Goal: Task Accomplishment & Management: Complete application form

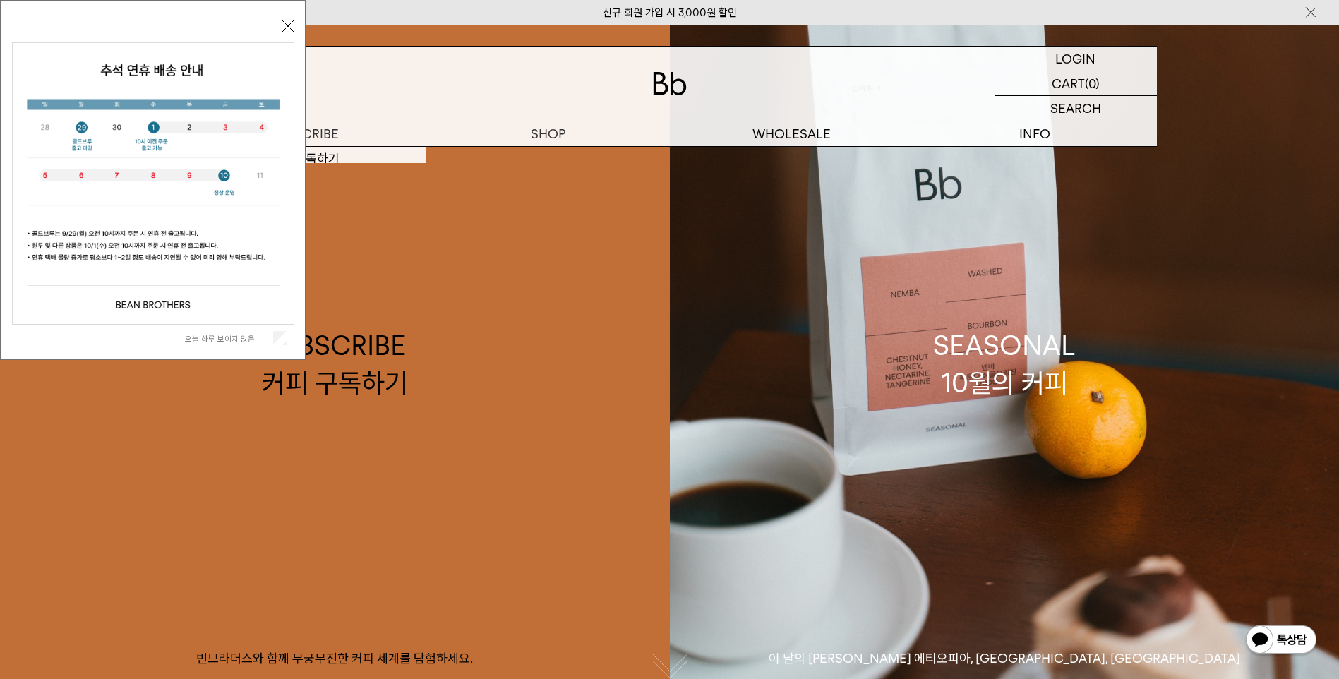
click at [246, 336] on label "오늘 하루 보이지 않음" at bounding box center [227, 339] width 85 height 10
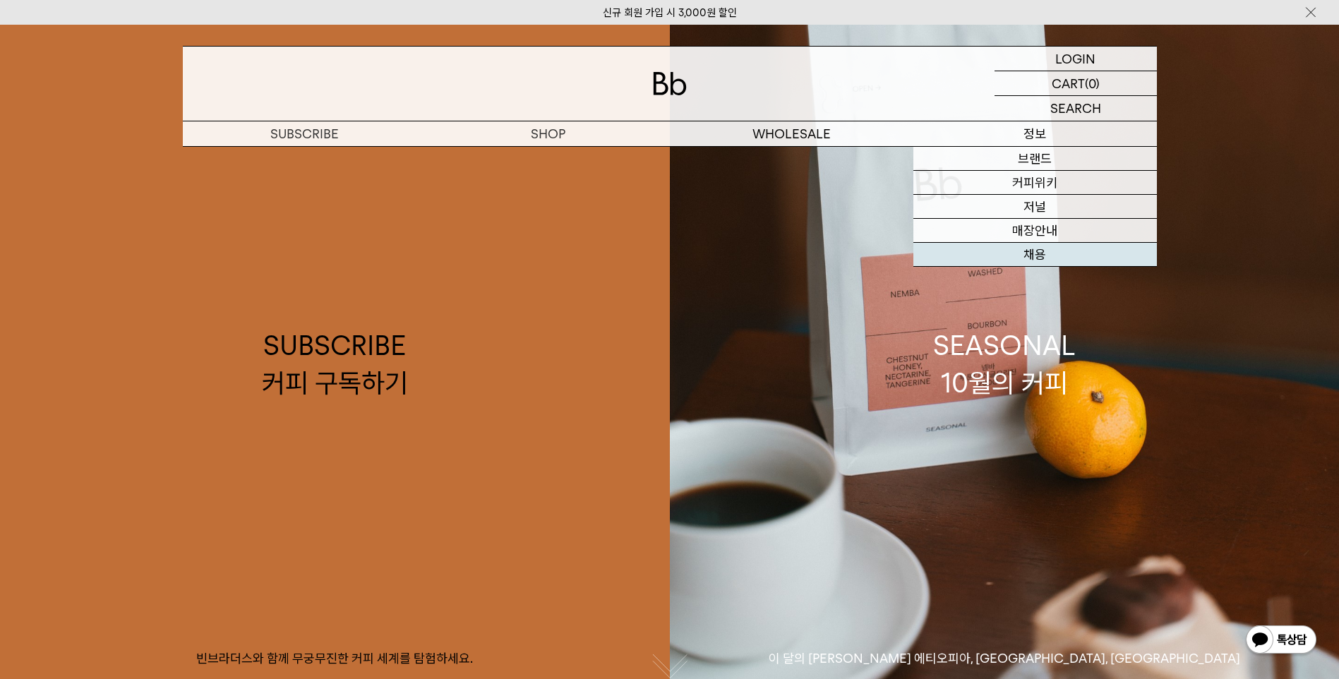
click at [1044, 257] on link "채용" at bounding box center [1035, 255] width 244 height 24
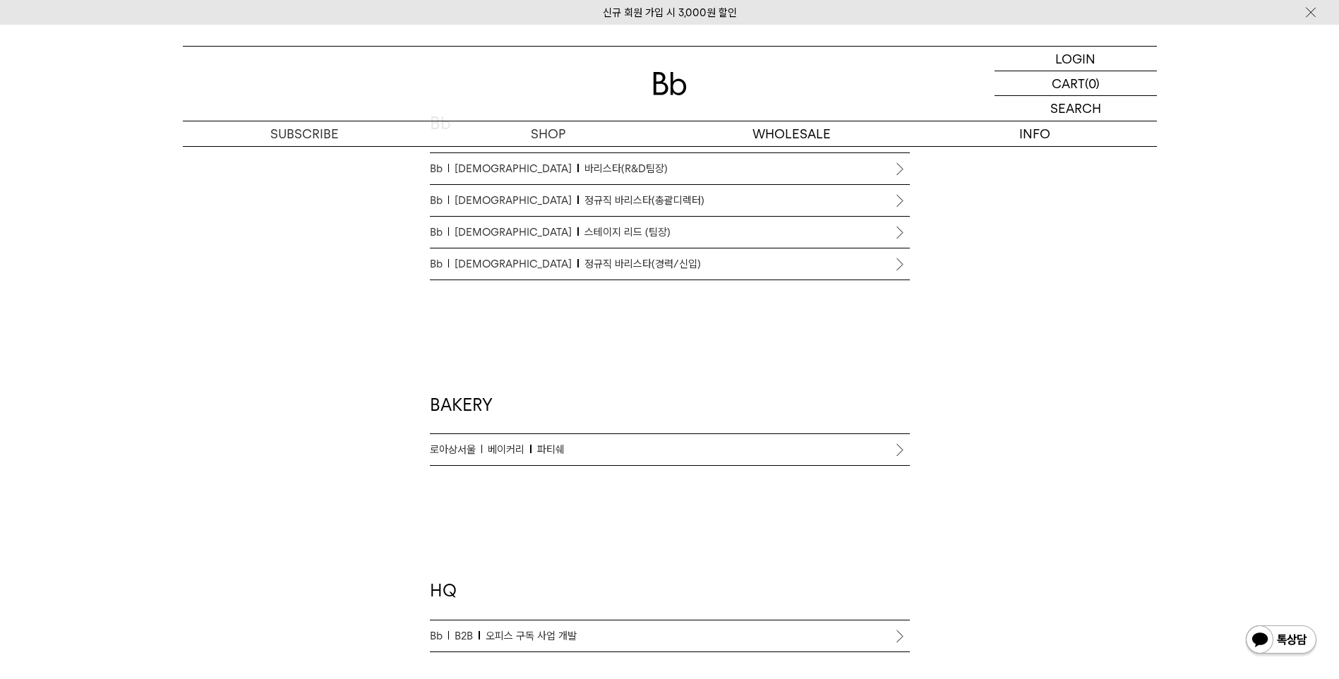
scroll to position [847, 0]
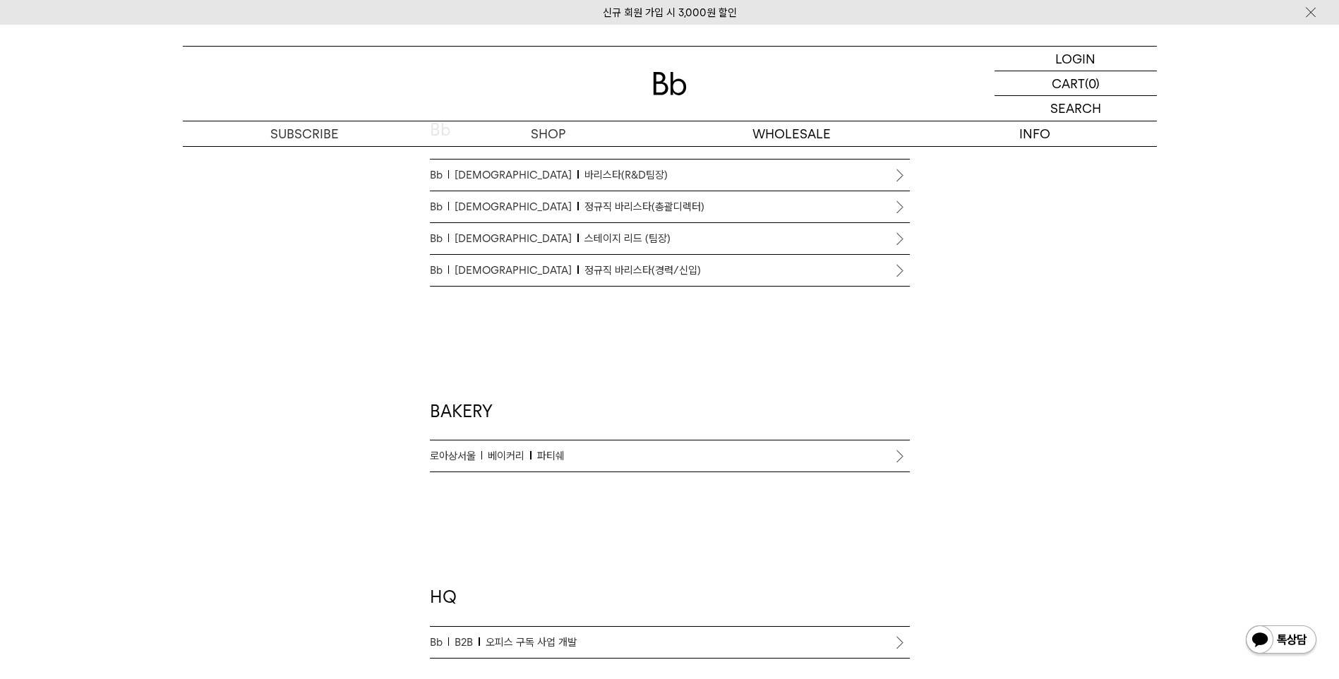
click at [584, 272] on span "정규직 바리스타(경력/신입)" at bounding box center [642, 270] width 116 height 17
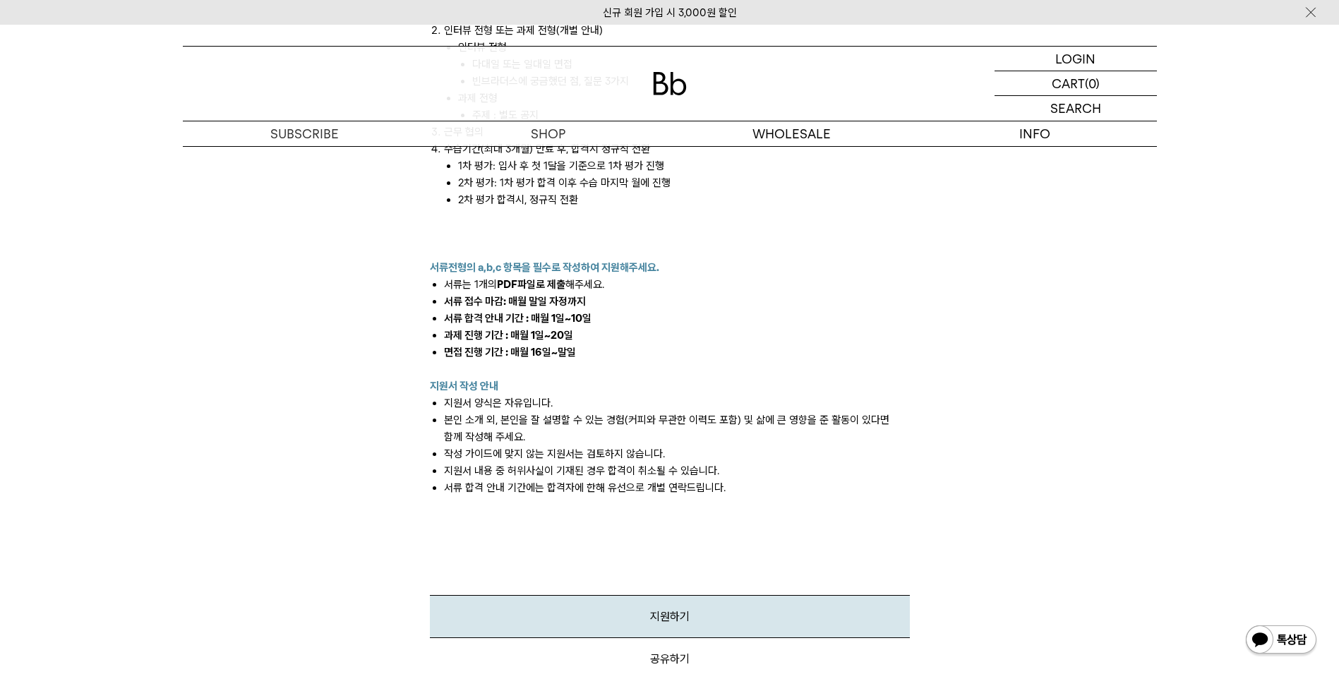
scroll to position [1835, 0]
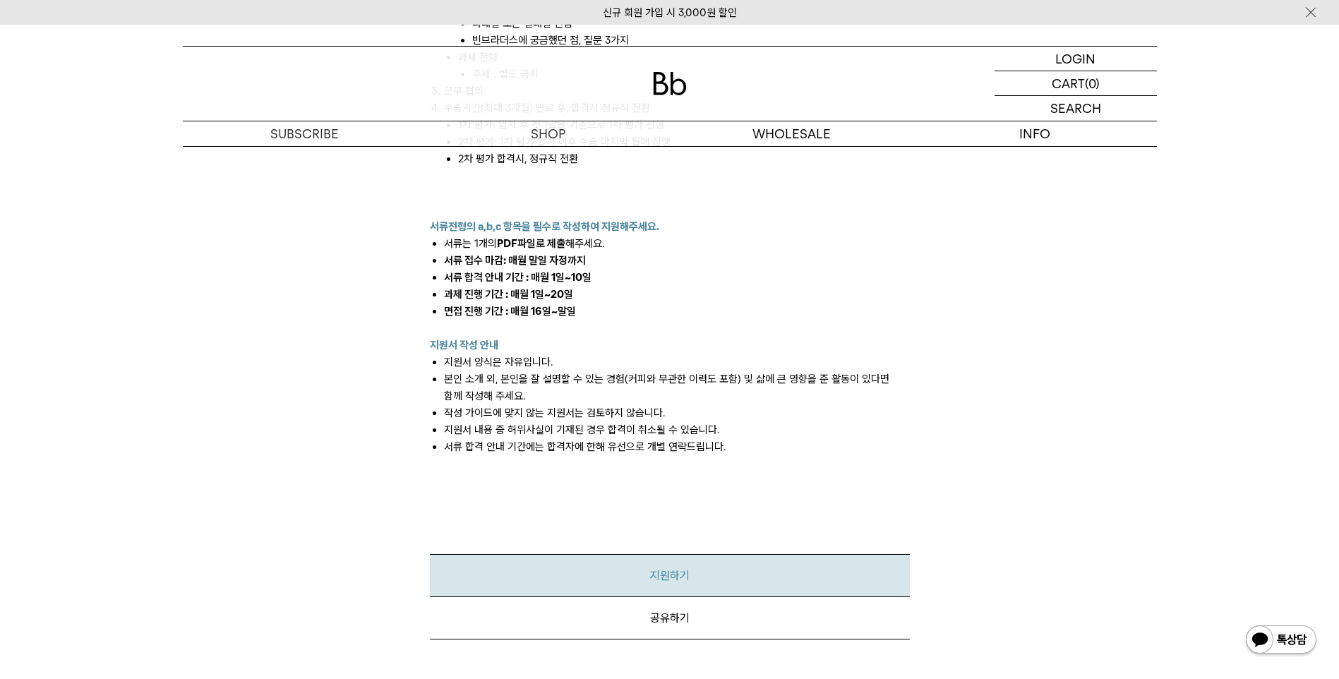
click at [678, 567] on link "지원하기" at bounding box center [670, 575] width 480 height 43
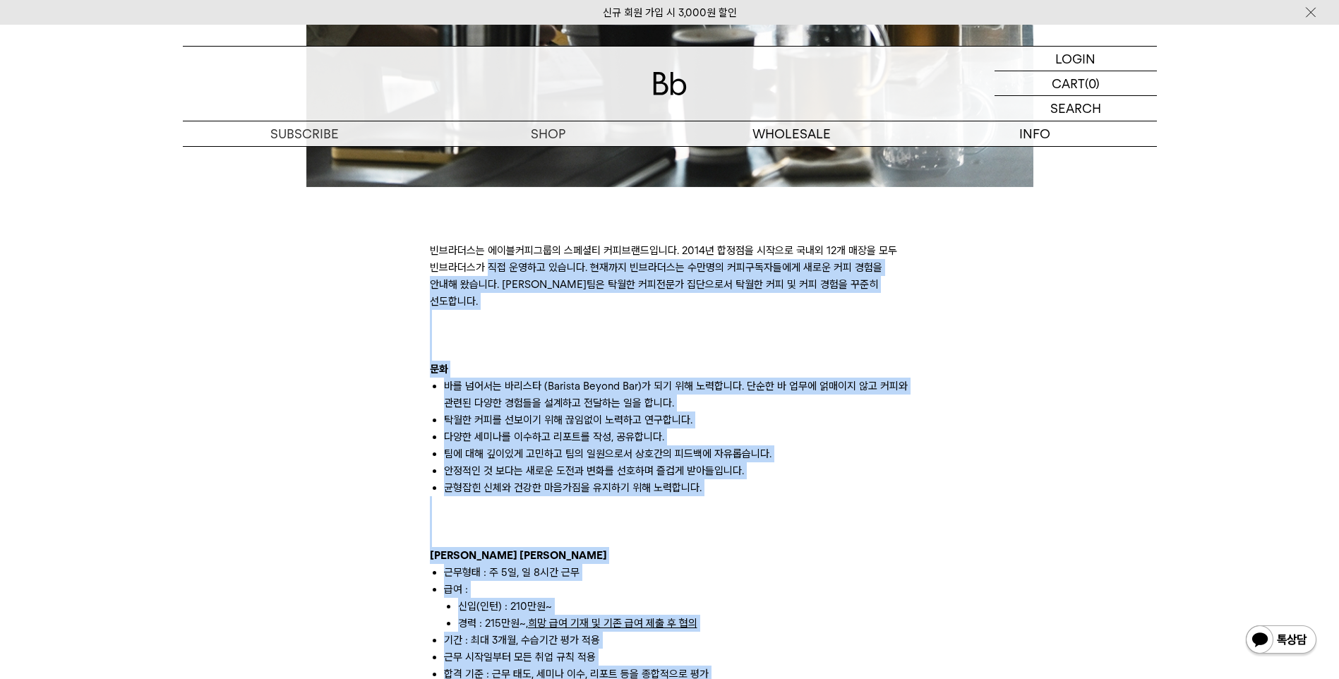
scroll to position [706, 0]
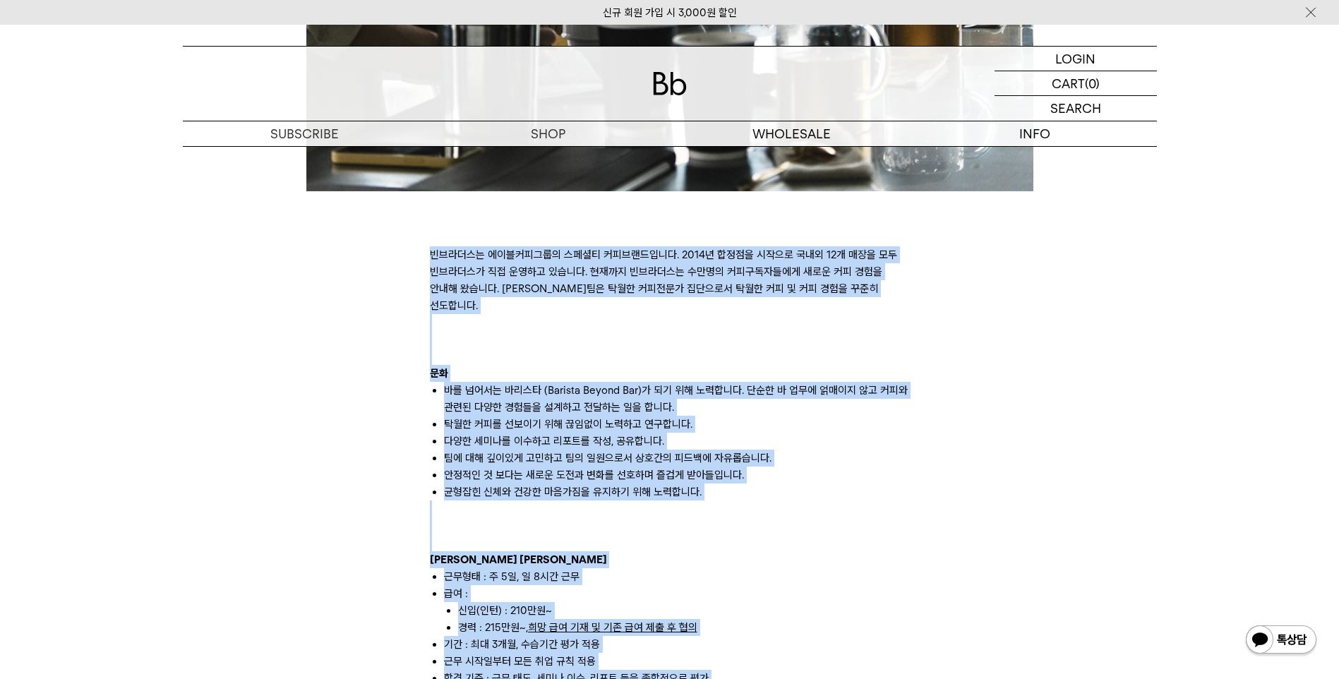
drag, startPoint x: 739, startPoint y: 419, endPoint x: 426, endPoint y: 255, distance: 353.0
copy div "빈브라더스는 에이블커피그룹의 스페셜티 커피브랜드입니다. 2014년 합정점을 시작으로 국내외 12개 매장을 모두 빈브라더스가 직접 운영하고 있습…"
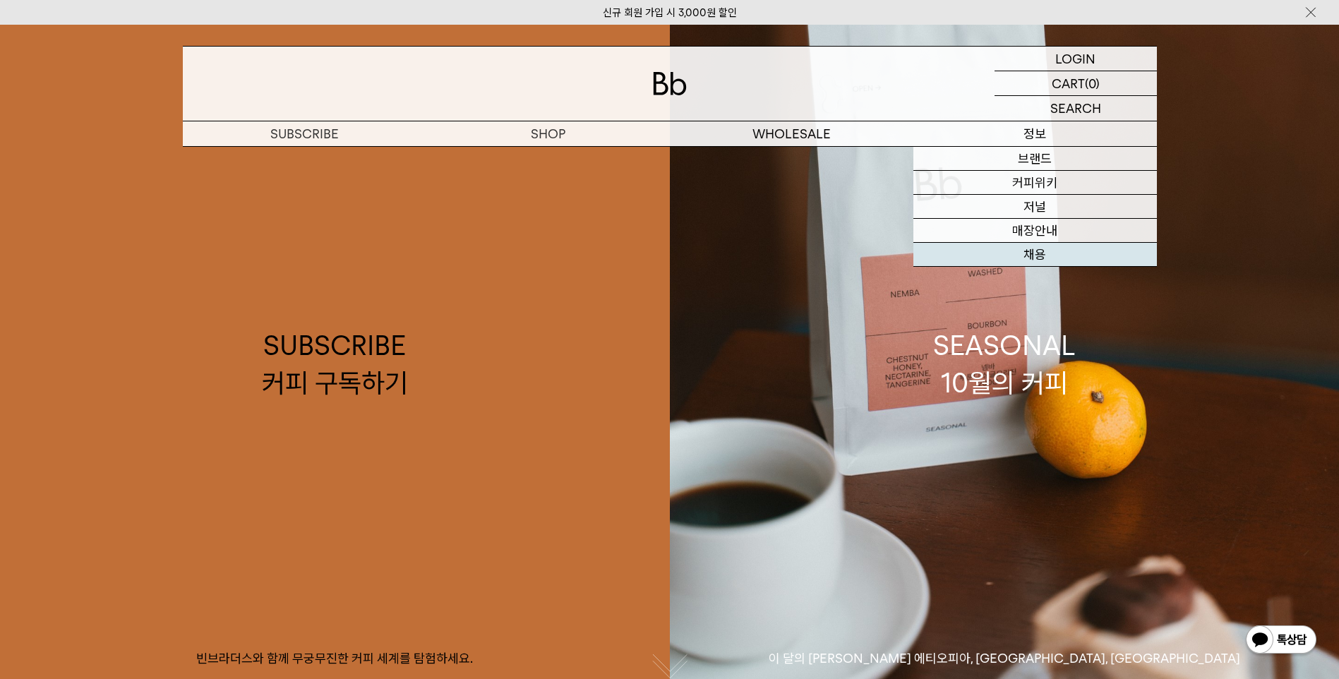
click at [1030, 250] on link "채용" at bounding box center [1035, 255] width 244 height 24
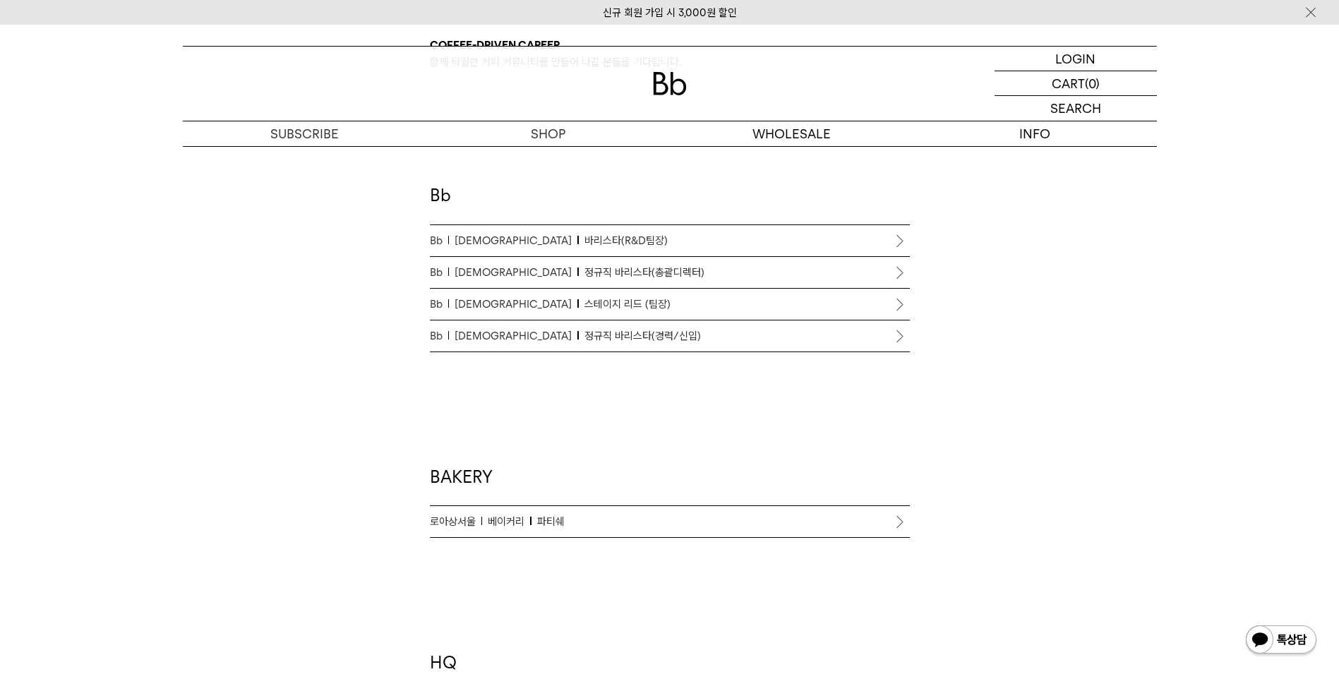
scroll to position [776, 0]
click at [584, 342] on span "정규직 바리스타(경력/신입)" at bounding box center [642, 340] width 116 height 17
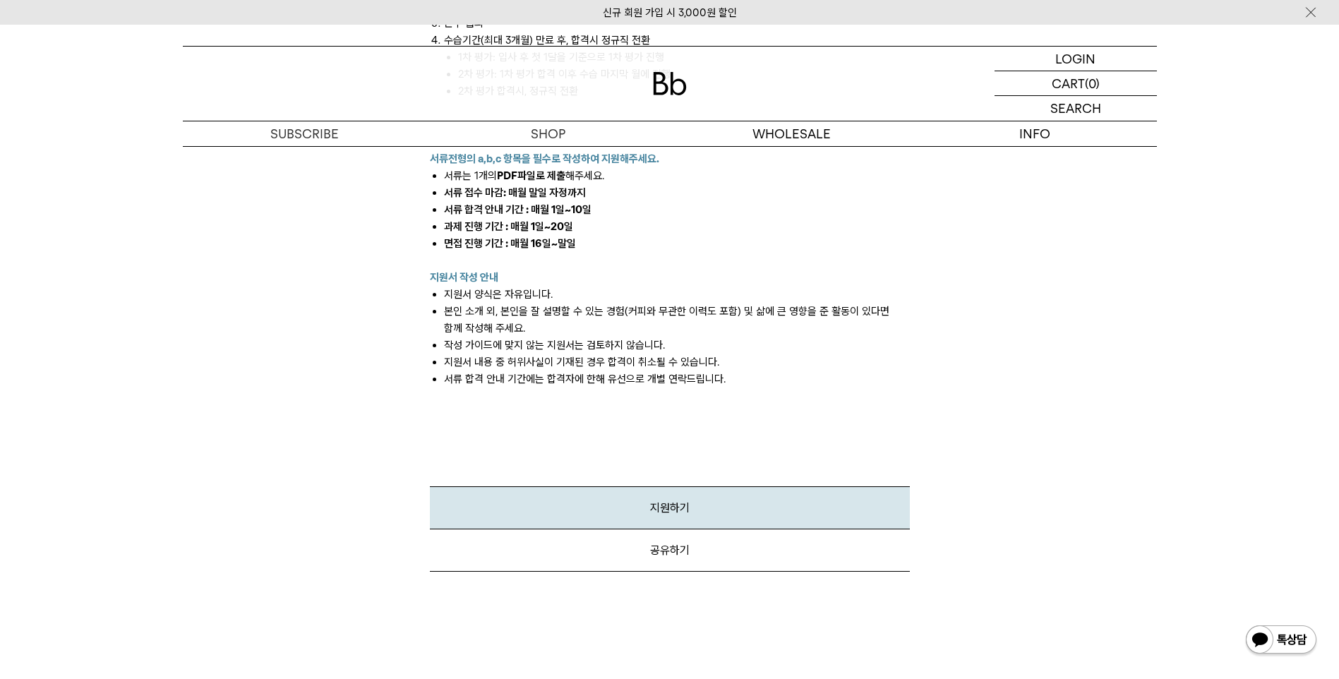
scroll to position [1837, 0]
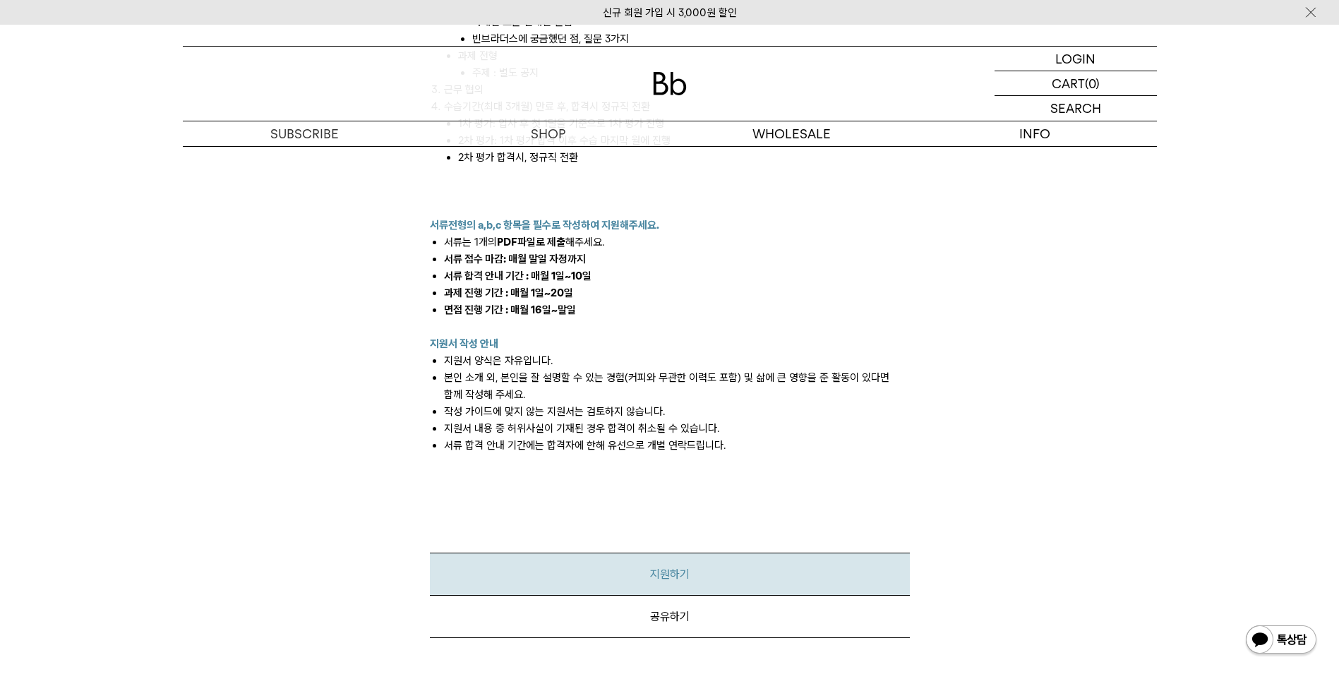
click at [668, 553] on link "지원하기" at bounding box center [670, 574] width 480 height 43
